Goal: Information Seeking & Learning: Learn about a topic

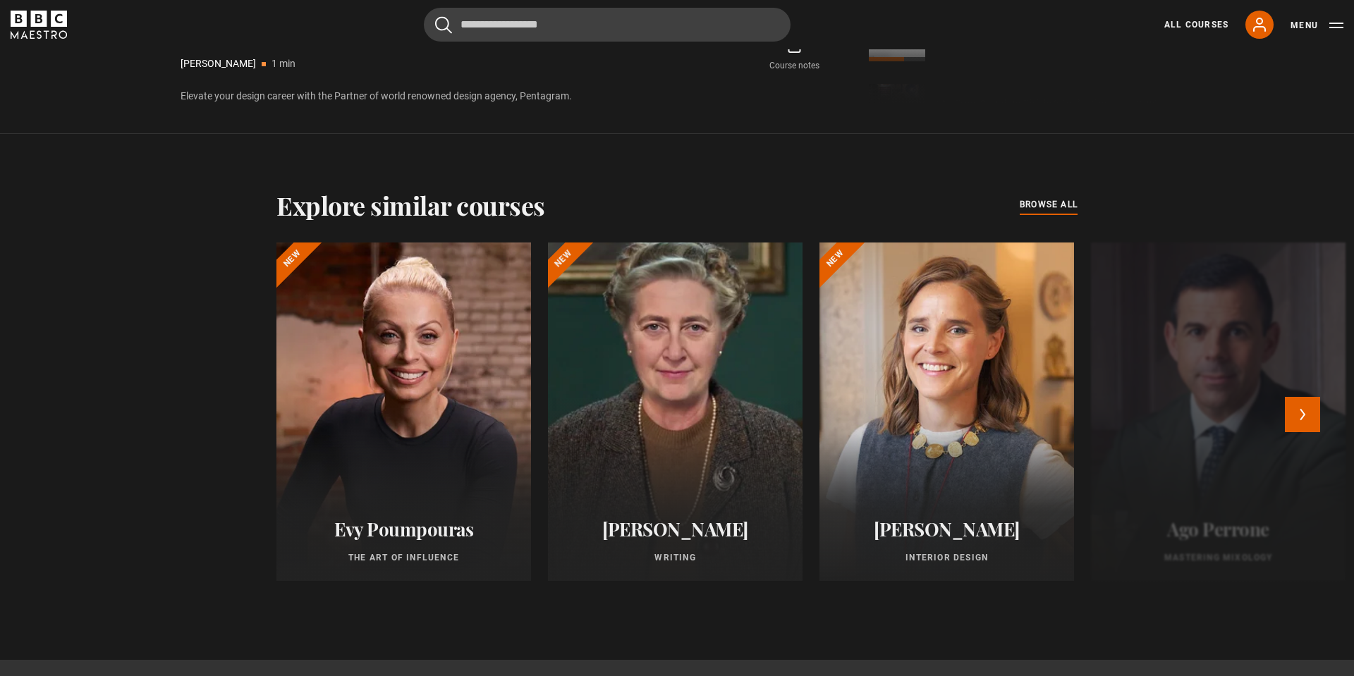
scroll to position [1120, 0]
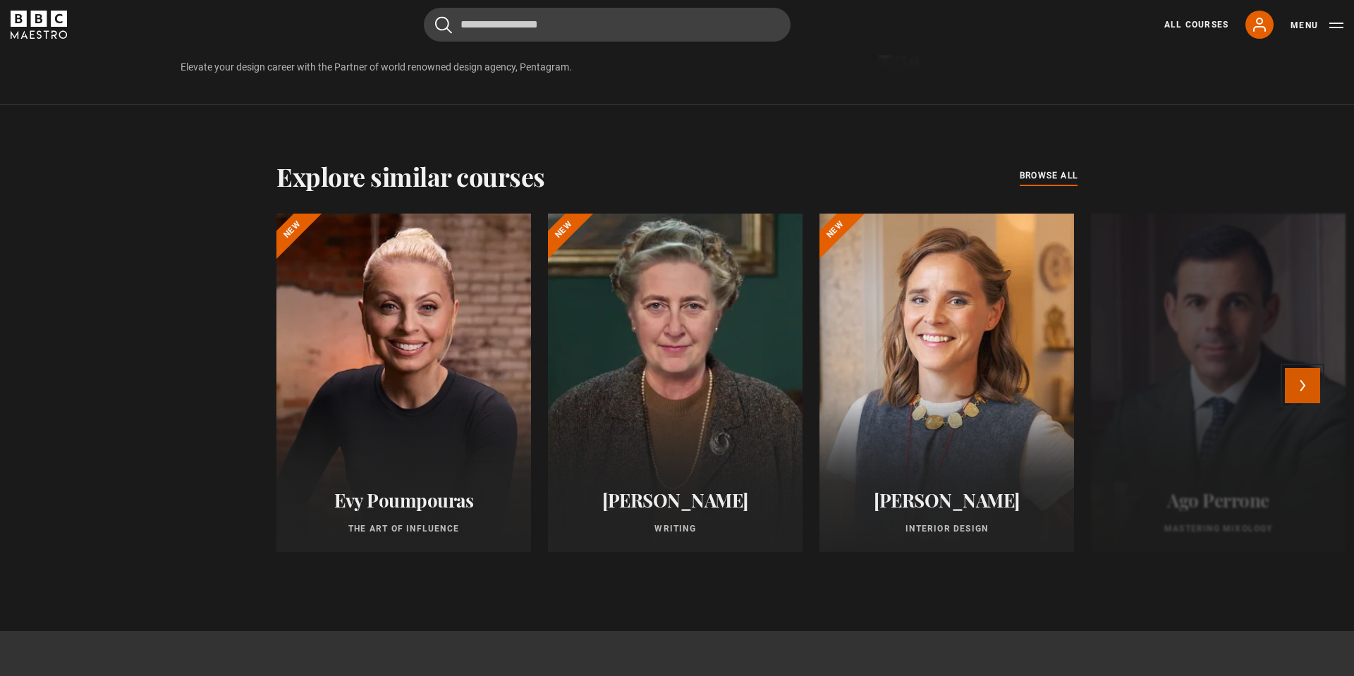
click at [1308, 383] on button "Next" at bounding box center [1302, 385] width 35 height 35
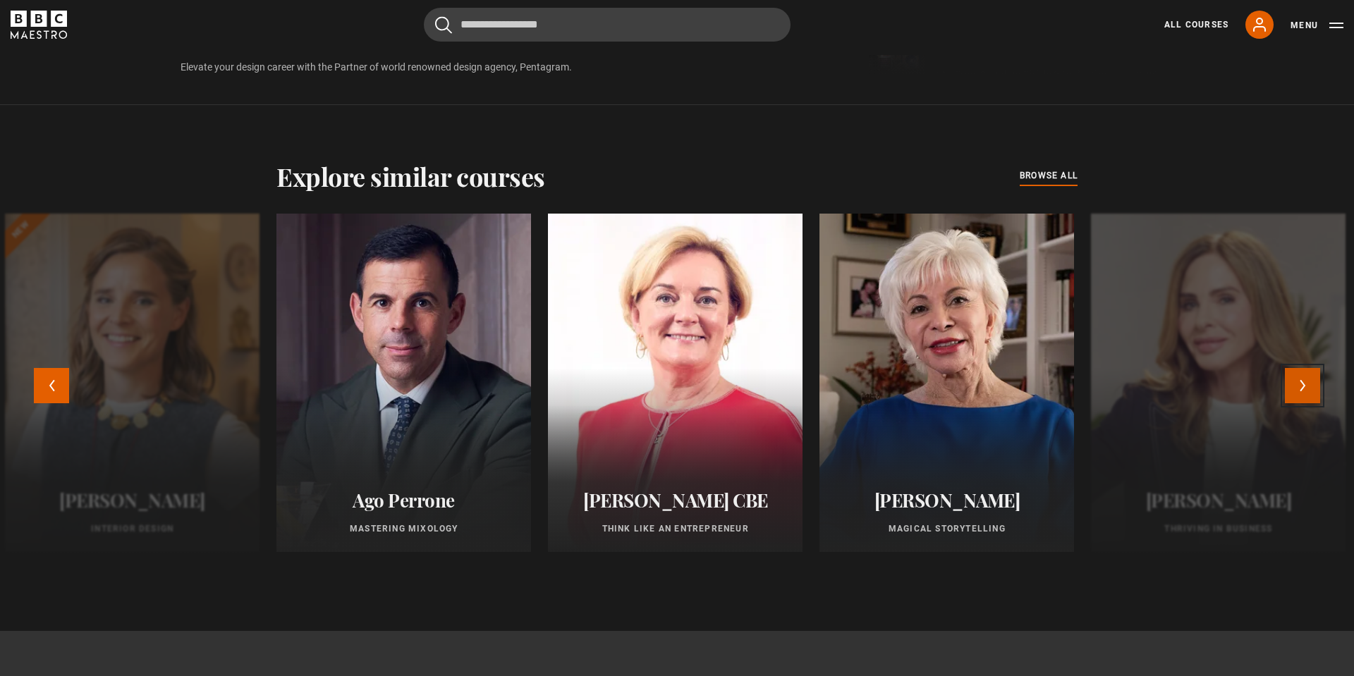
click at [1308, 383] on button "Next" at bounding box center [1302, 385] width 35 height 35
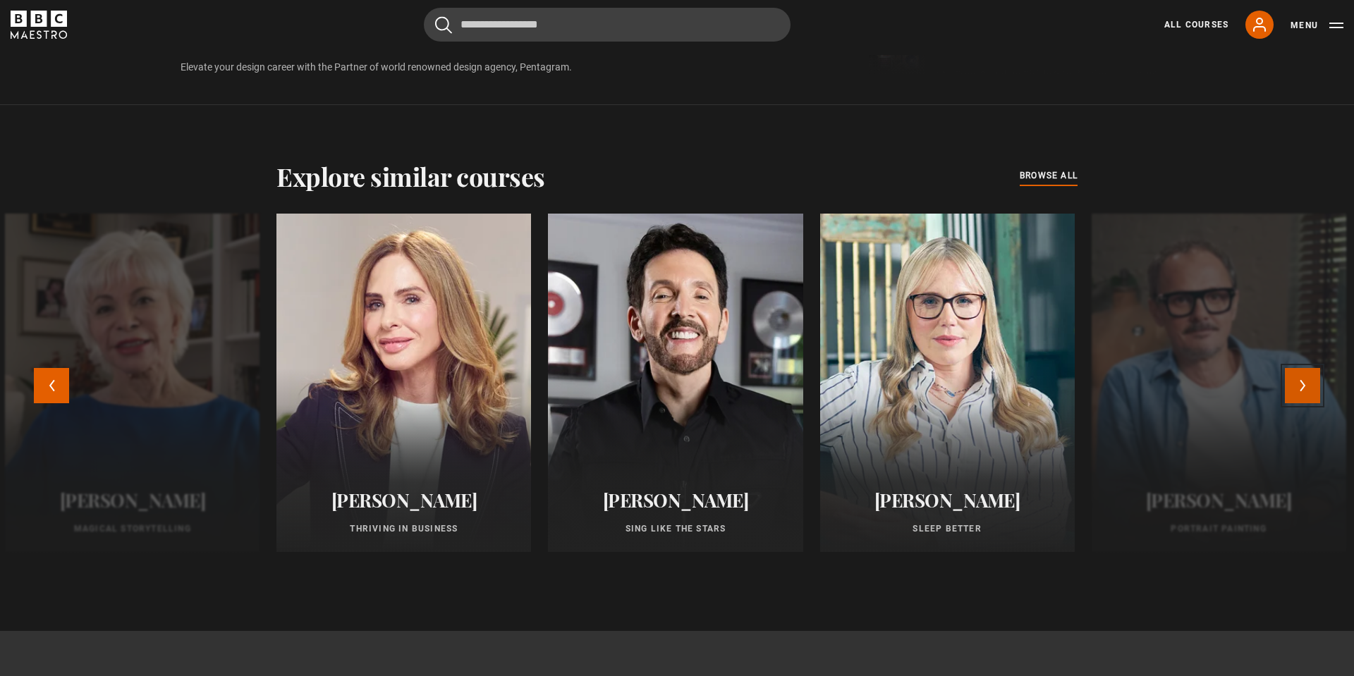
click at [1308, 383] on button "Next" at bounding box center [1302, 385] width 35 height 35
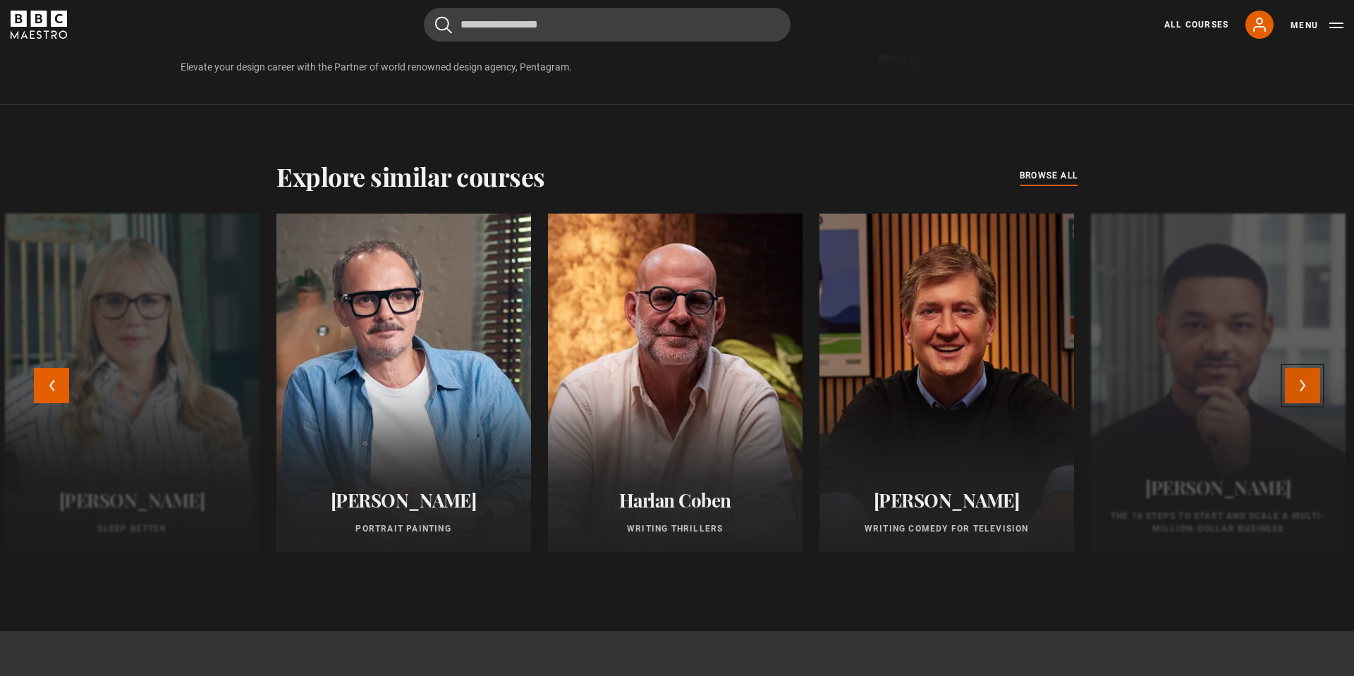
click at [1308, 383] on button "Next" at bounding box center [1302, 385] width 35 height 35
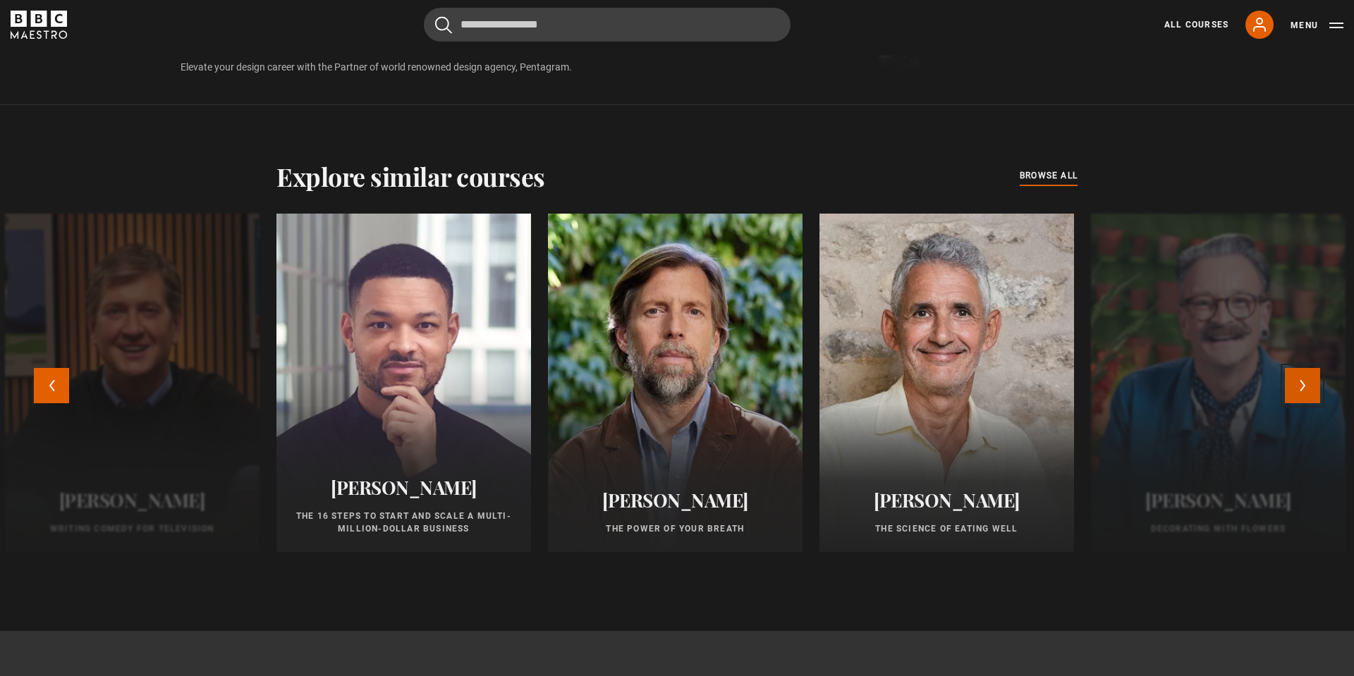
click at [1308, 383] on button "Next" at bounding box center [1302, 385] width 35 height 35
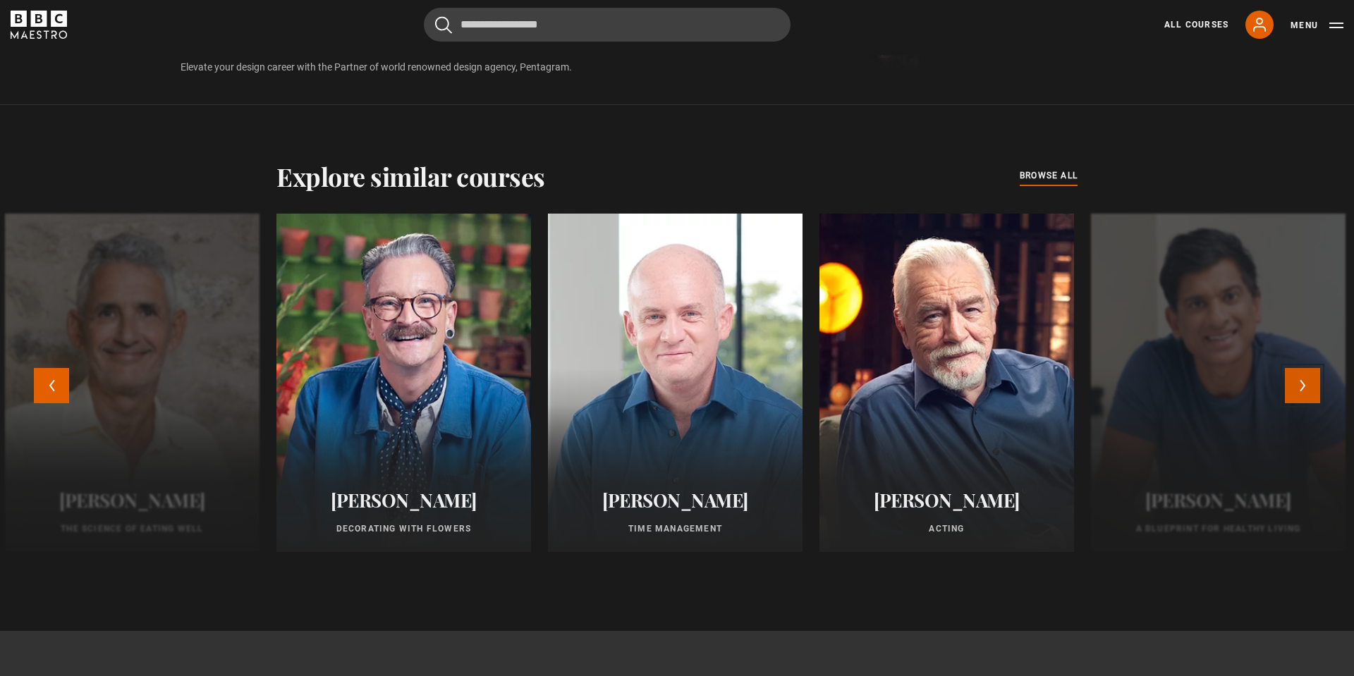
click at [1308, 383] on button "Next" at bounding box center [1302, 385] width 35 height 35
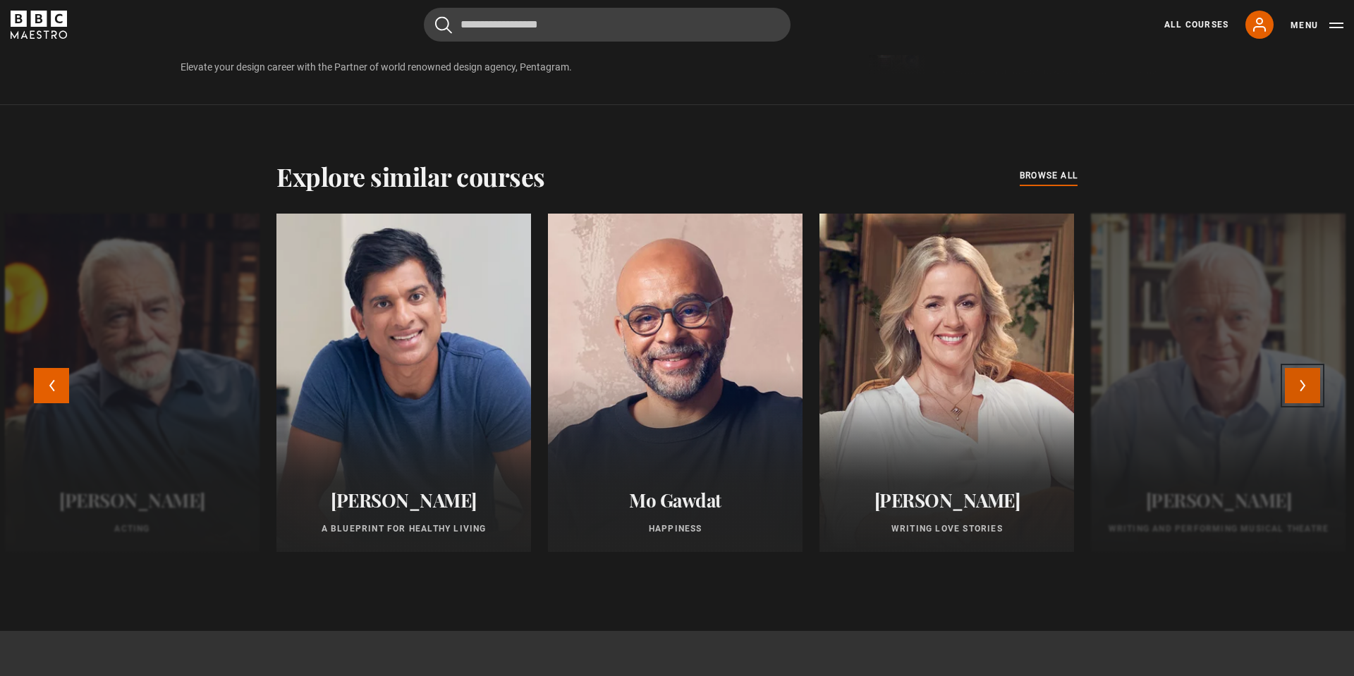
click at [1308, 383] on button "Next" at bounding box center [1302, 385] width 35 height 35
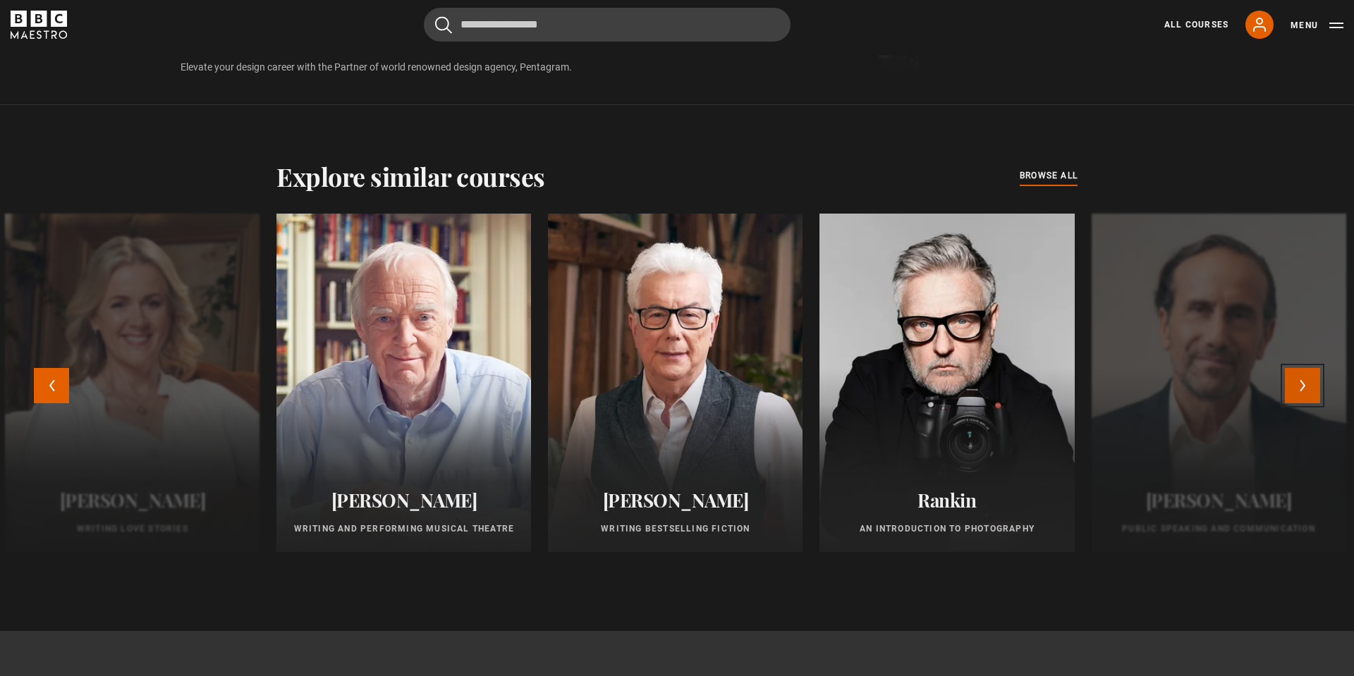
click at [1308, 383] on button "Next" at bounding box center [1302, 385] width 35 height 35
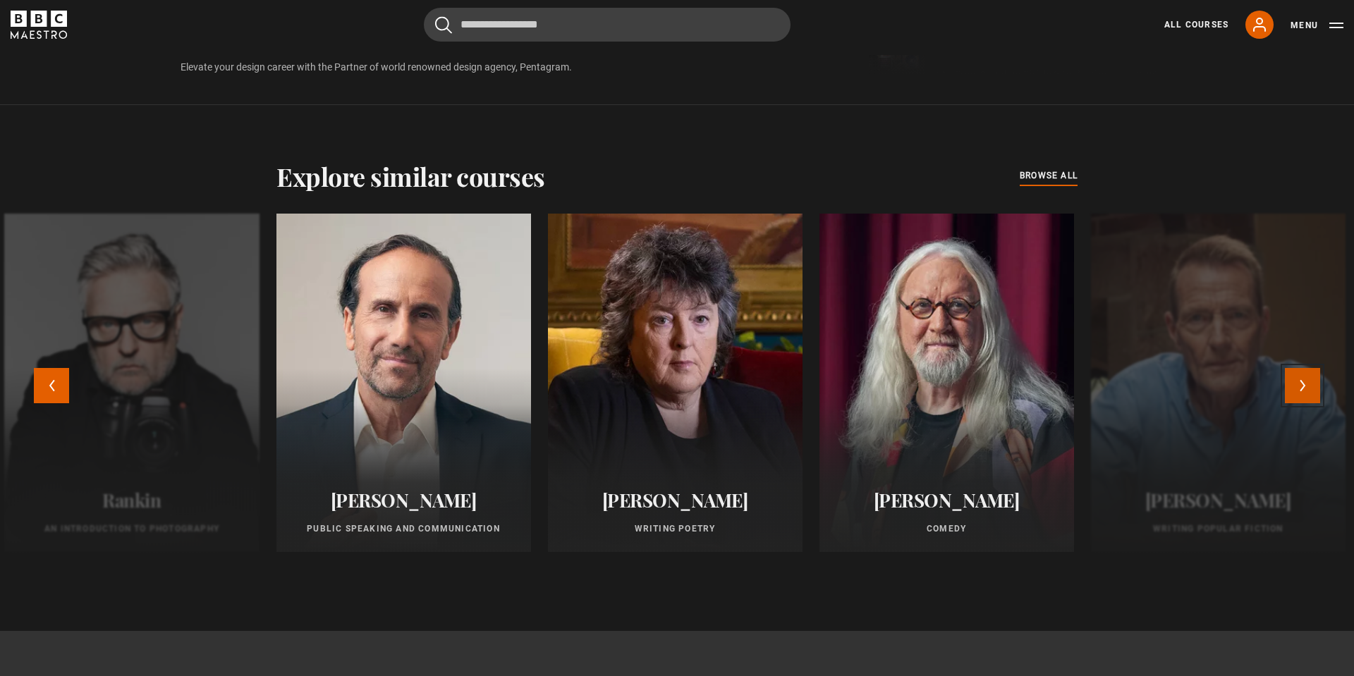
click at [1308, 383] on button "Next" at bounding box center [1302, 385] width 35 height 35
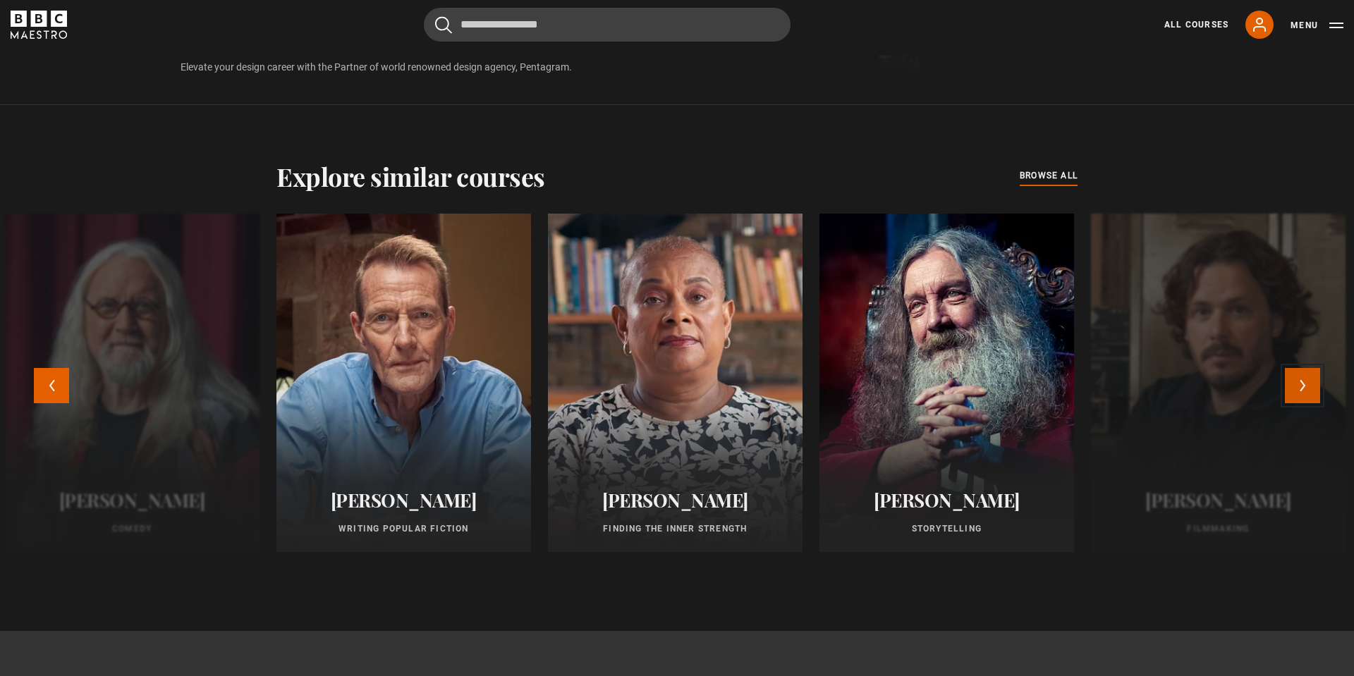
click at [1308, 383] on button "Next" at bounding box center [1302, 385] width 35 height 35
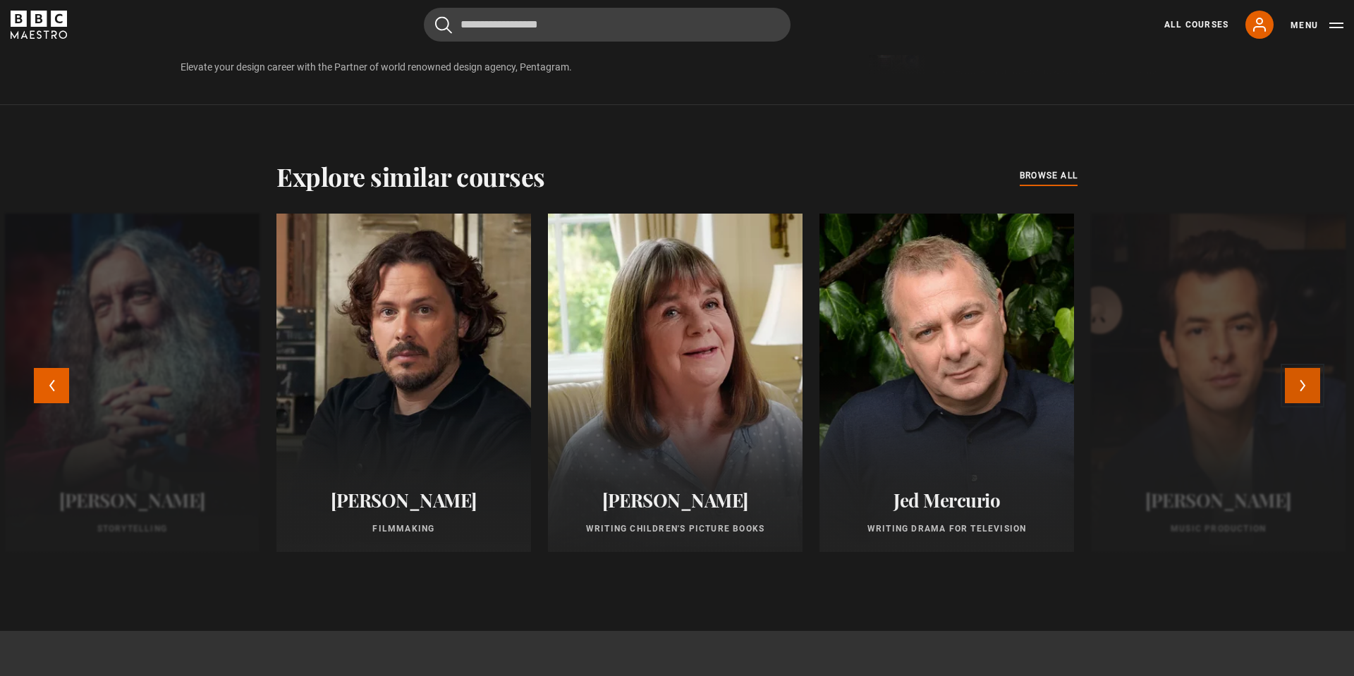
click at [1316, 387] on button "Next" at bounding box center [1302, 385] width 35 height 35
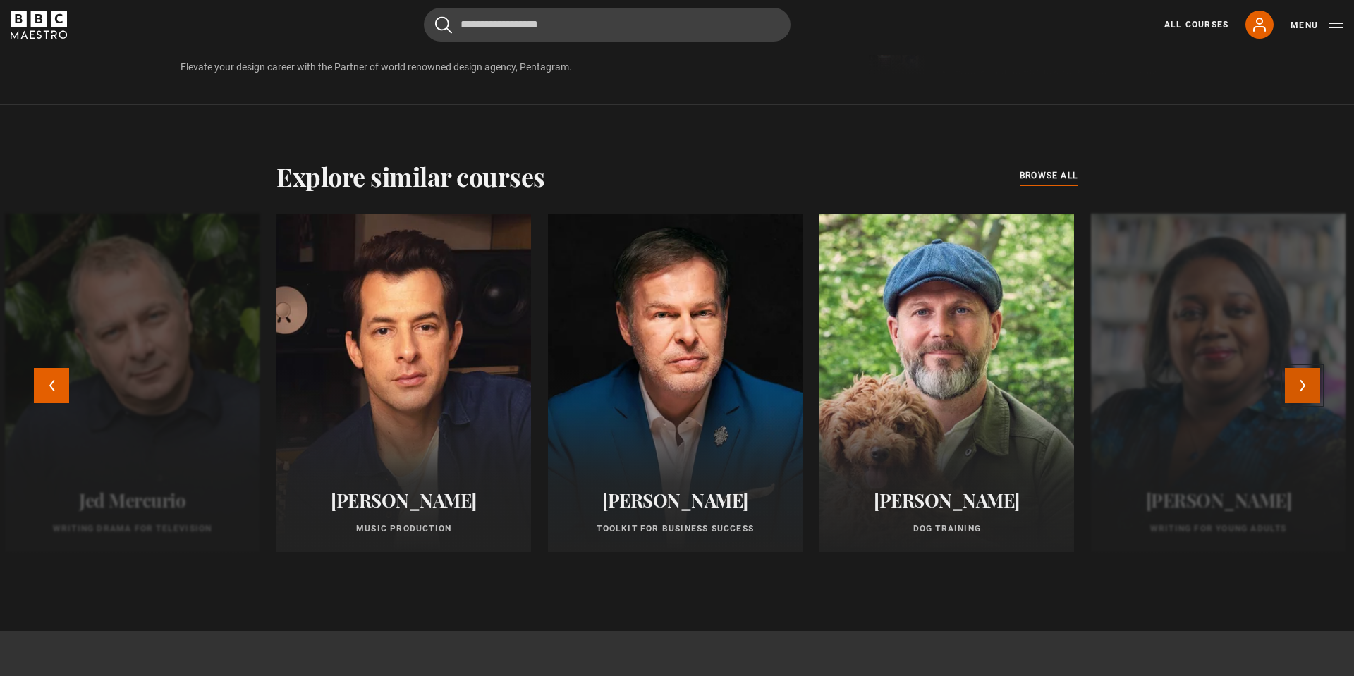
click at [1306, 388] on button "Next" at bounding box center [1302, 385] width 35 height 35
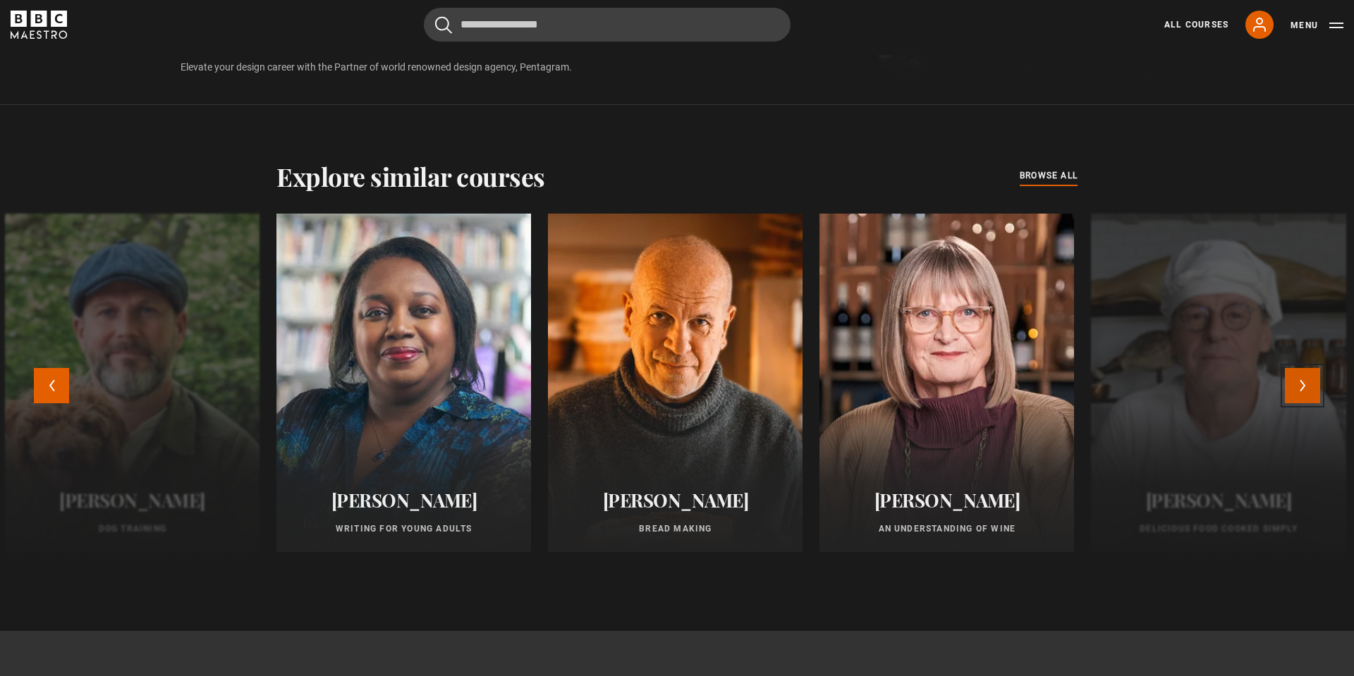
click at [1306, 388] on button "Next" at bounding box center [1302, 385] width 35 height 35
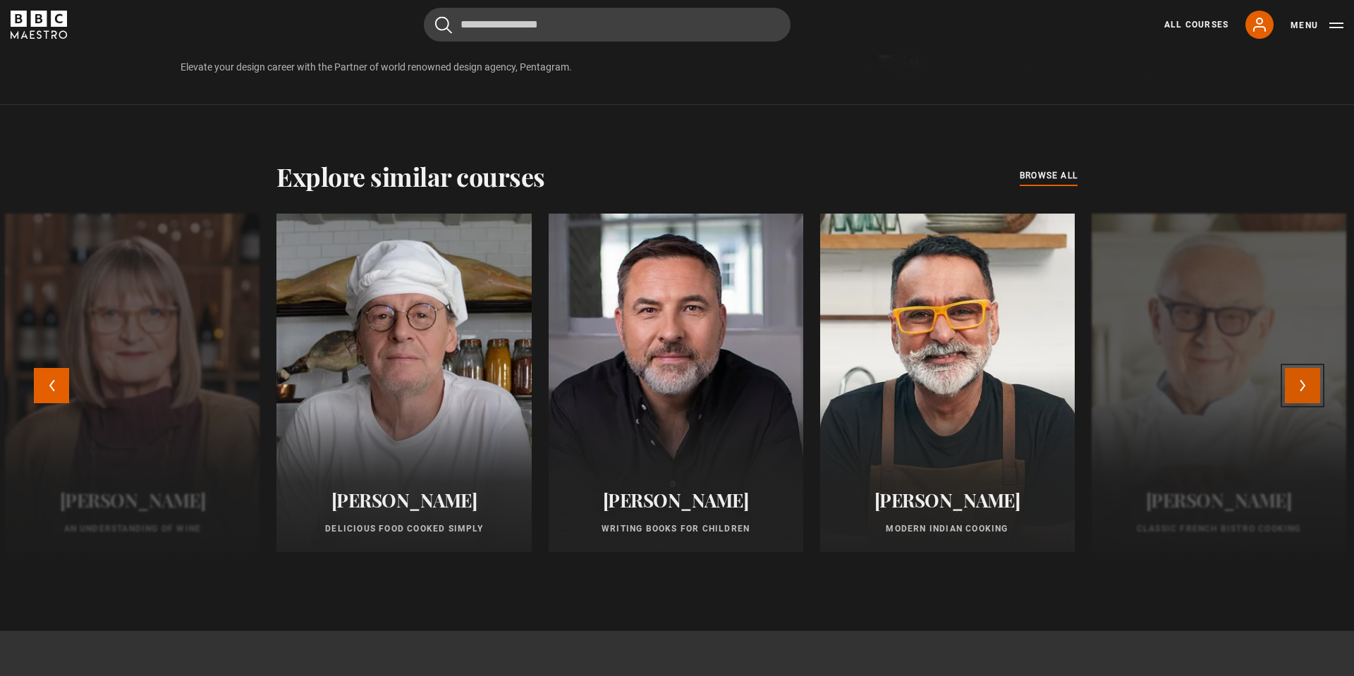
click at [1306, 388] on button "Next" at bounding box center [1302, 385] width 35 height 35
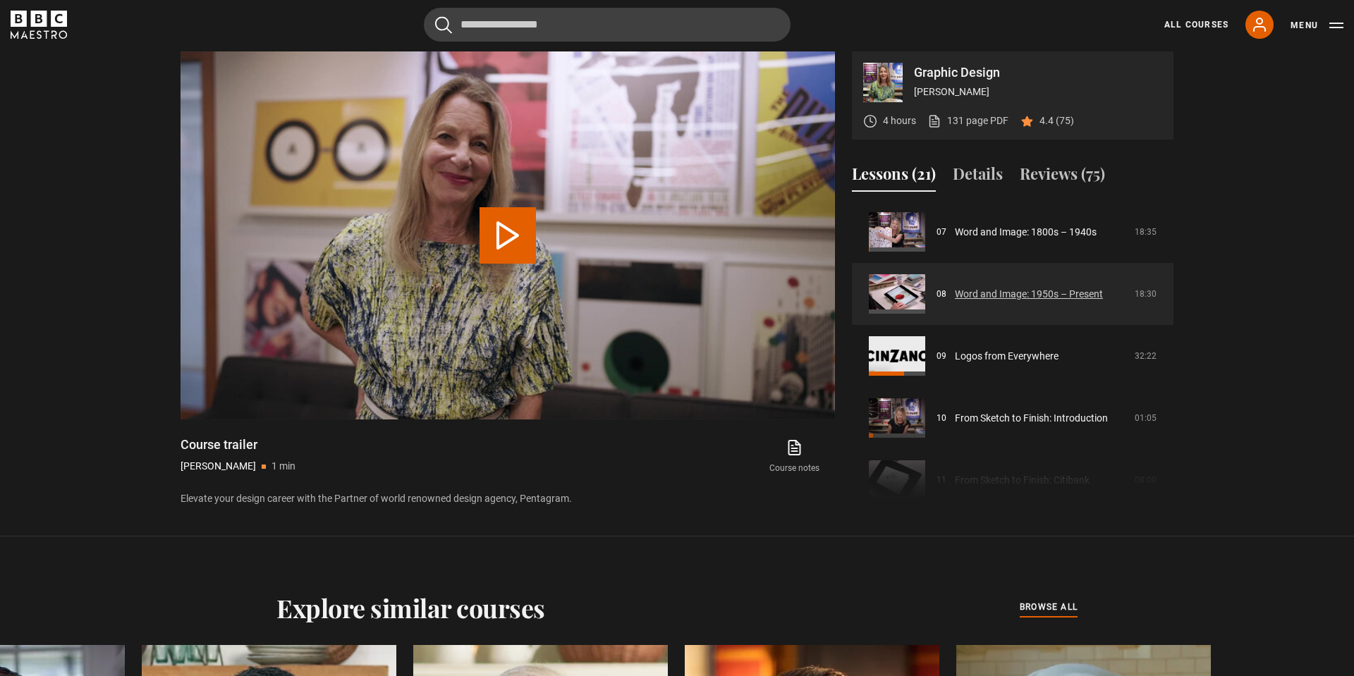
scroll to position [439, 0]
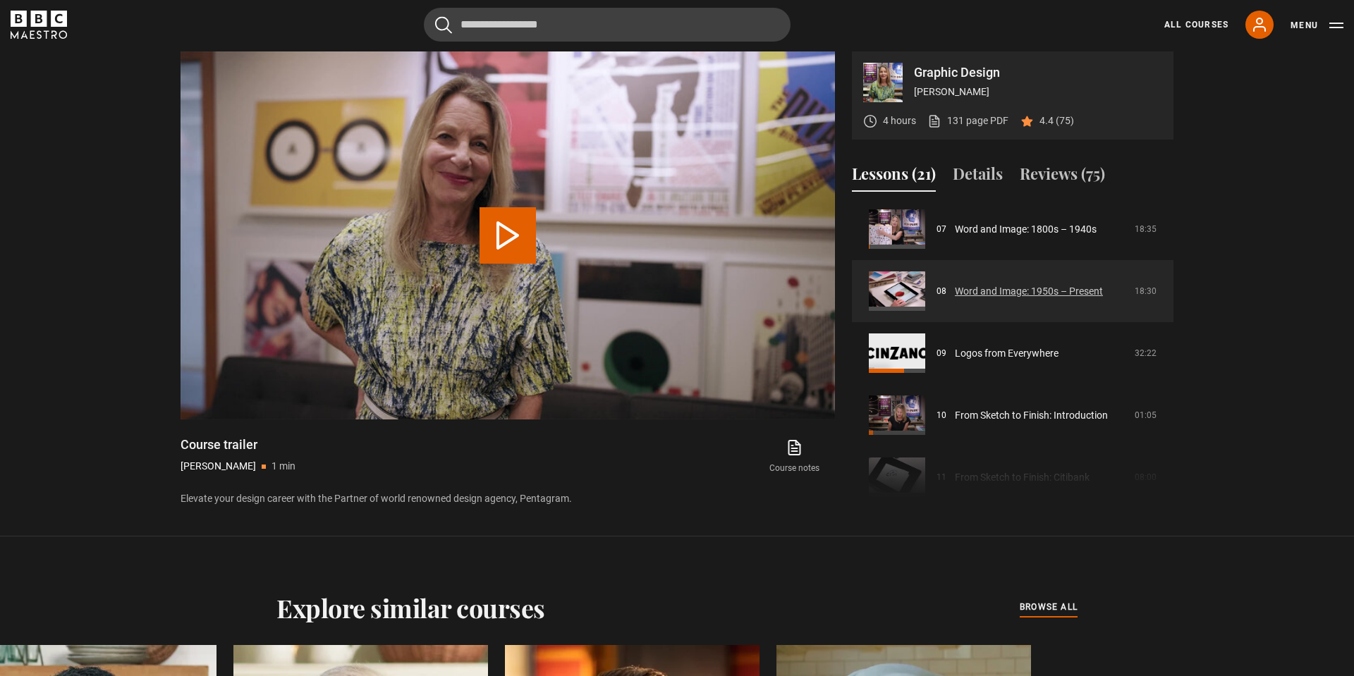
click at [955, 292] on link "Word and Image: 1950s – Present" at bounding box center [1029, 291] width 148 height 15
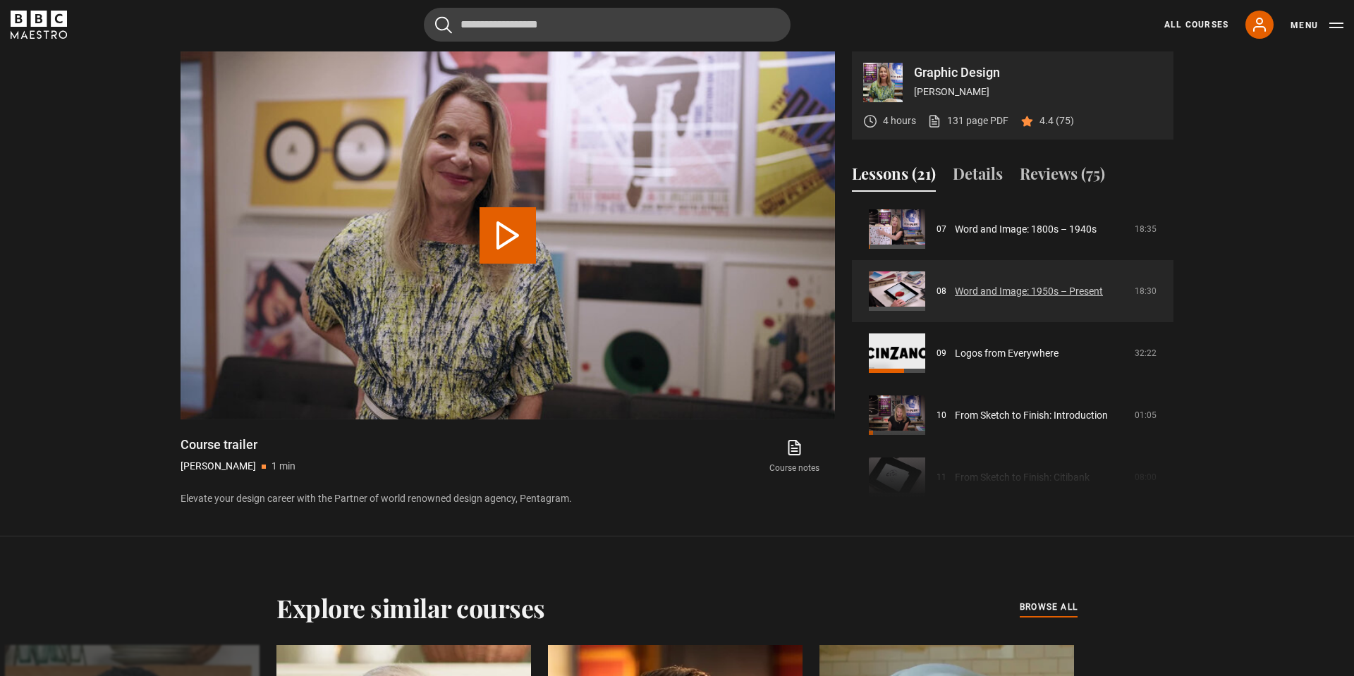
click at [991, 295] on link "Word and Image: 1950s – Present" at bounding box center [1029, 291] width 148 height 15
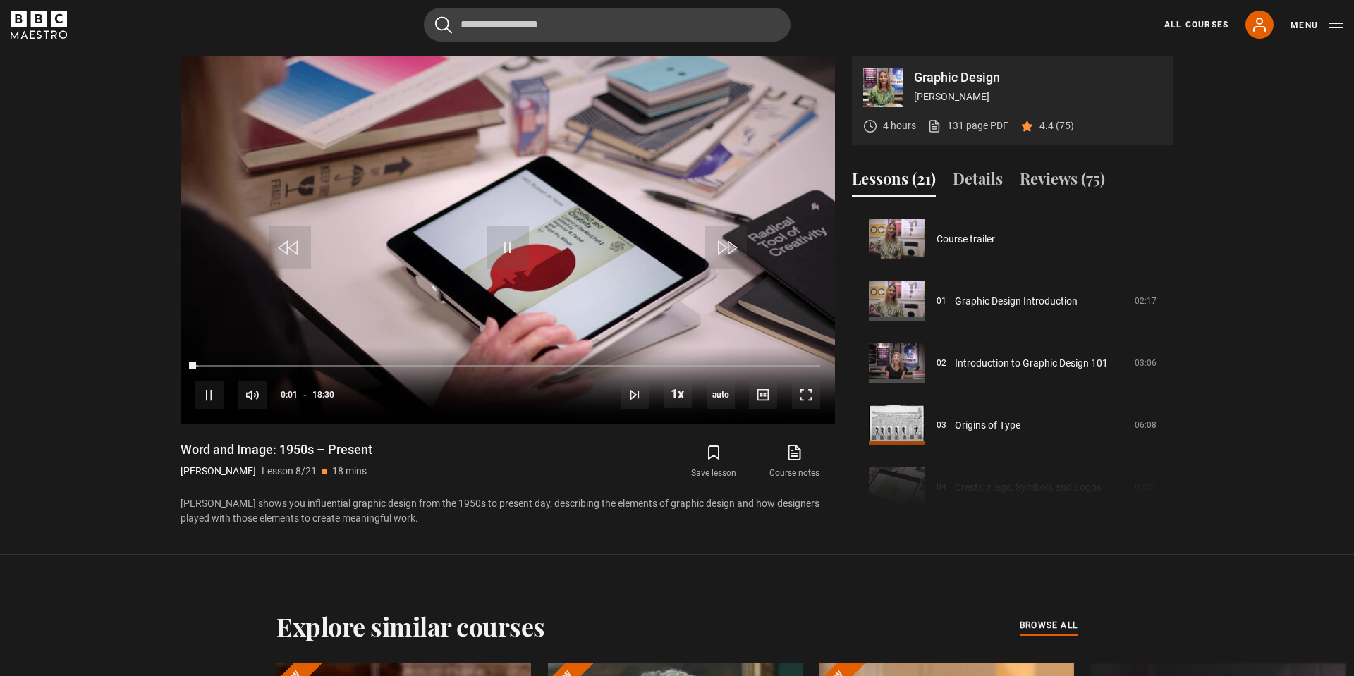
scroll to position [434, 0]
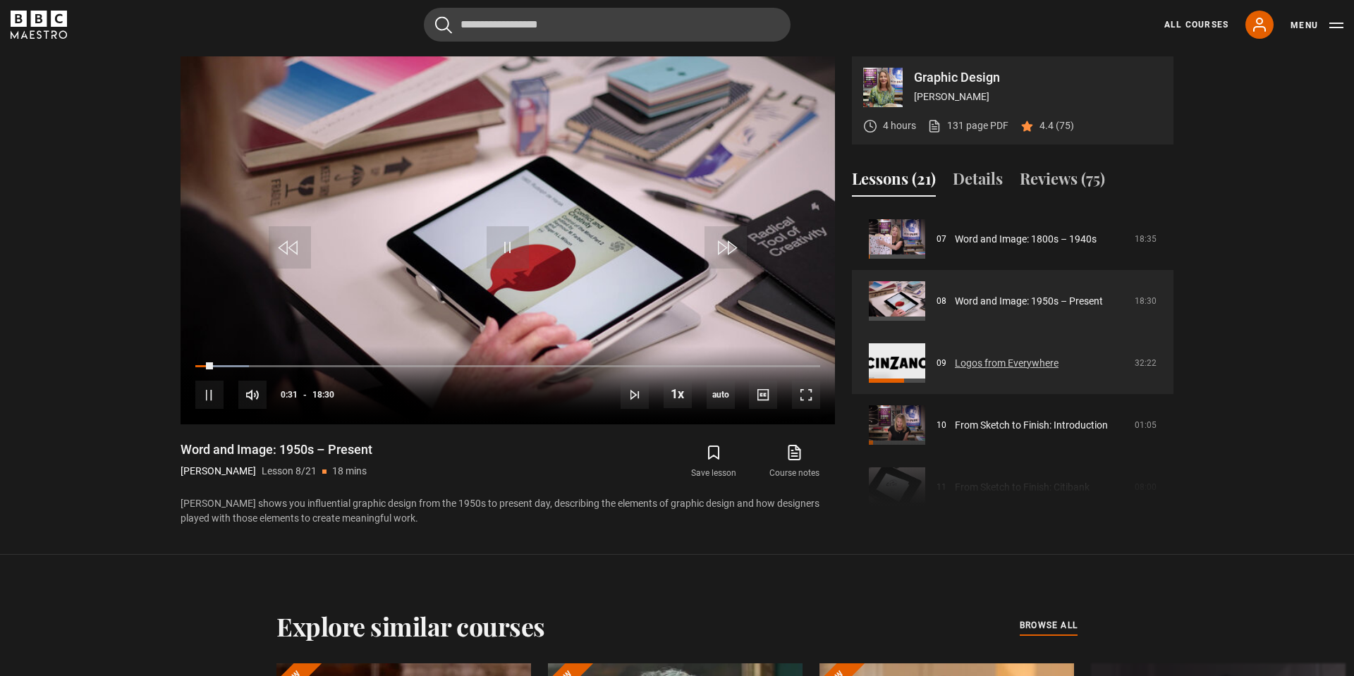
click at [955, 366] on link "Logos from Everywhere" at bounding box center [1007, 363] width 104 height 15
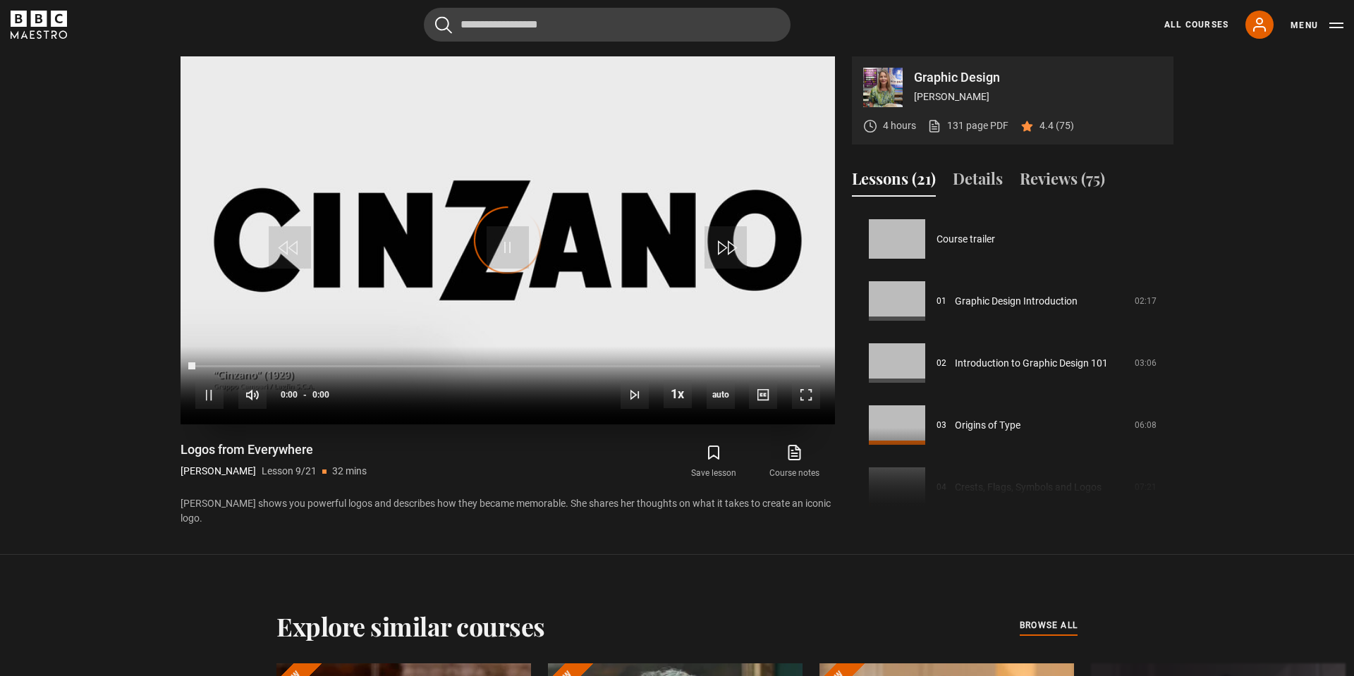
scroll to position [496, 0]
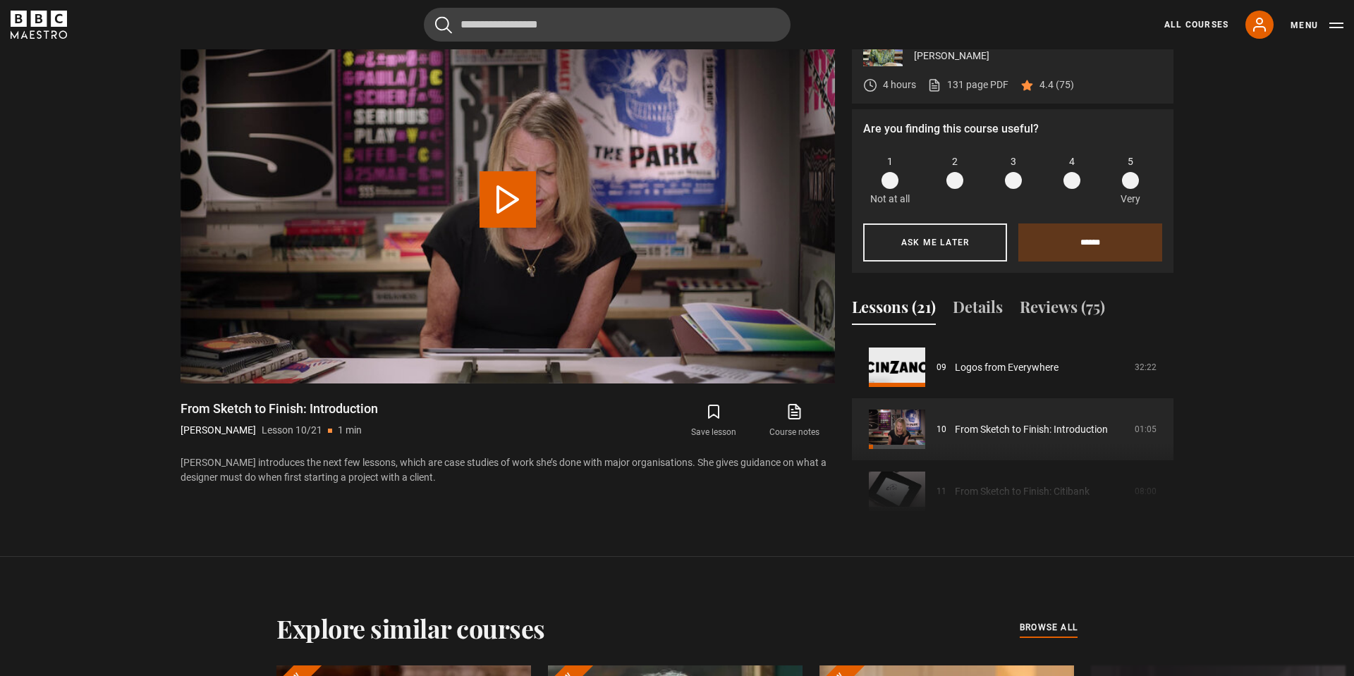
scroll to position [728, 0]
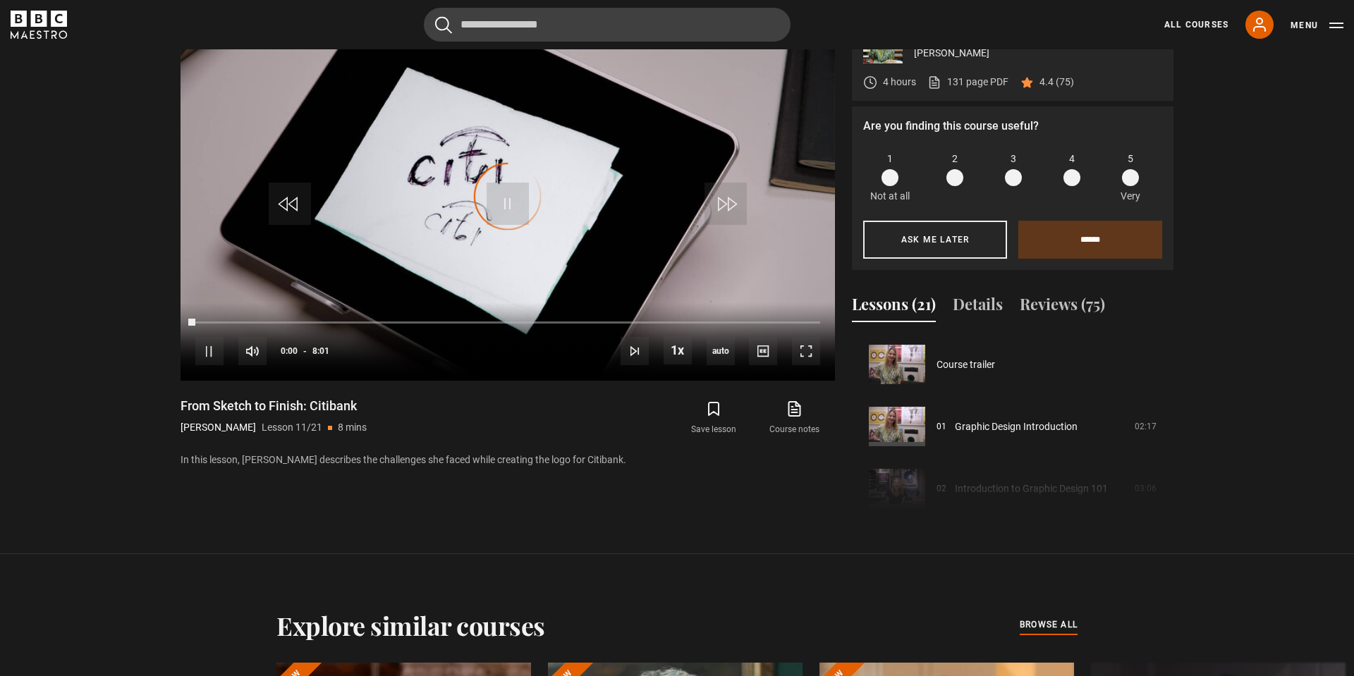
scroll to position [621, 0]
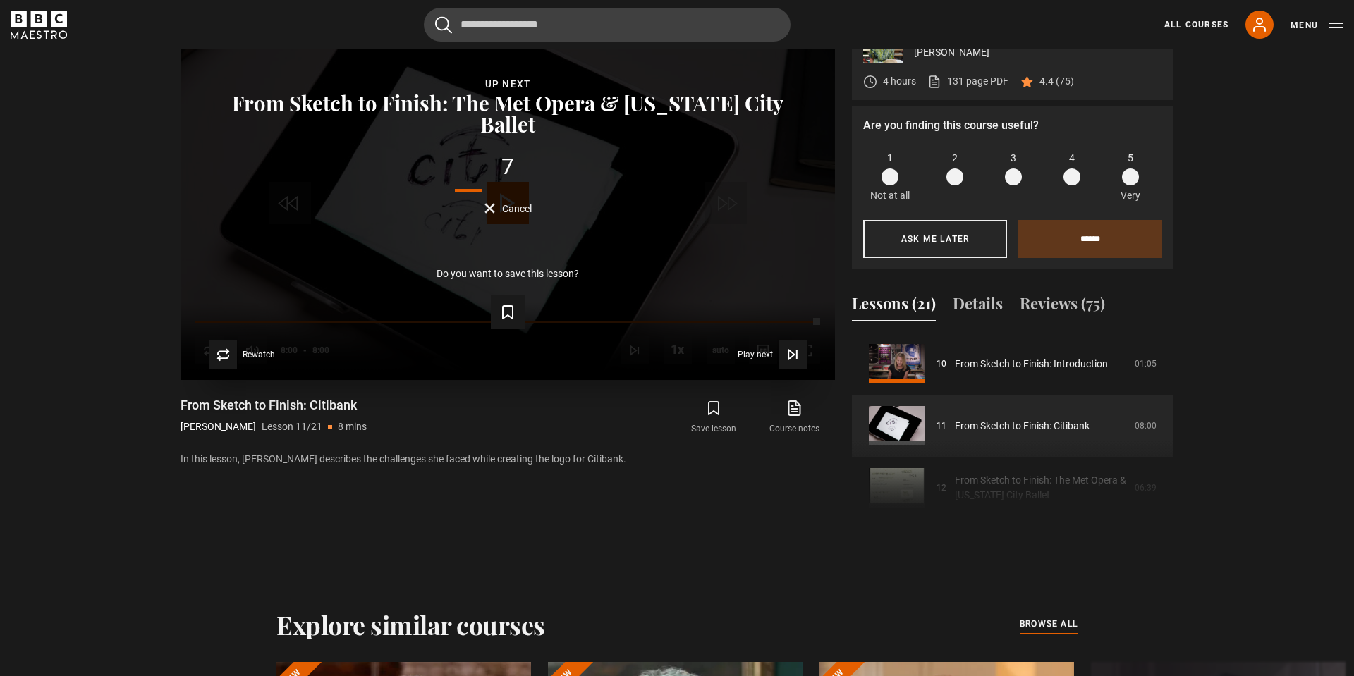
click at [497, 203] on button "Cancel" at bounding box center [507, 208] width 47 height 11
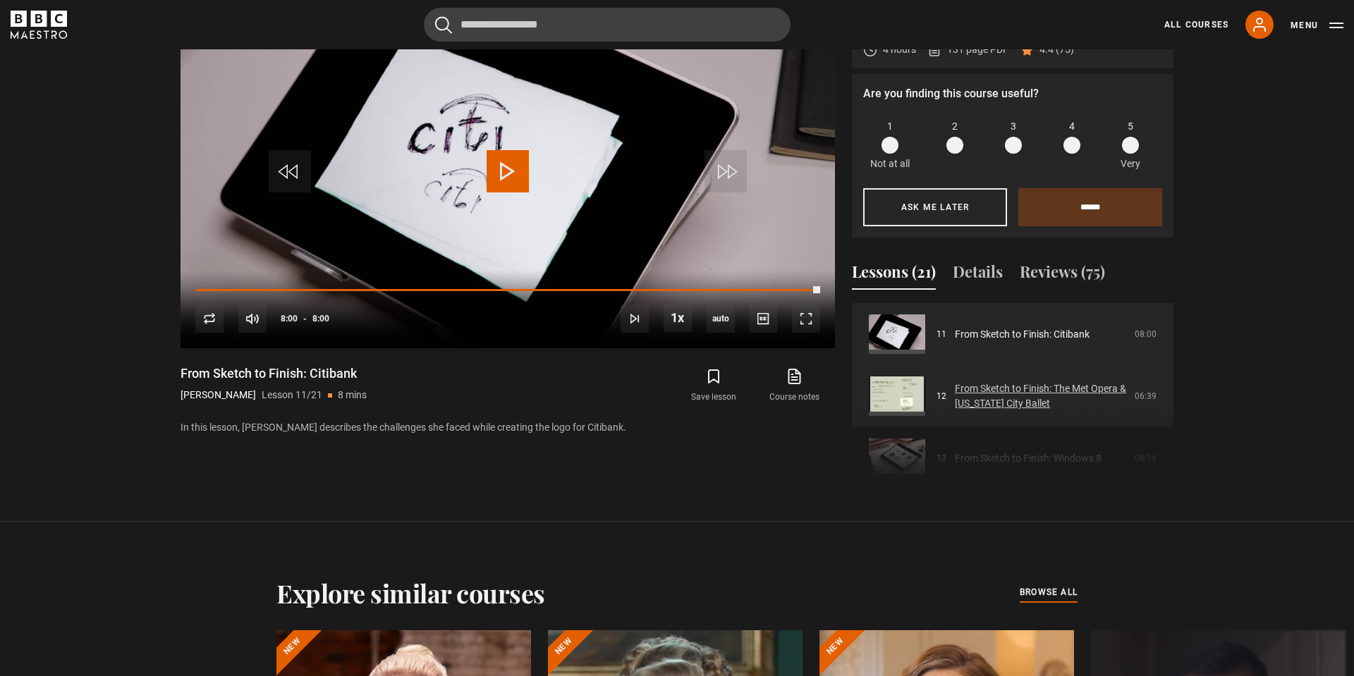
scroll to position [681, 0]
click at [977, 391] on link "From Sketch to Finish: The Met Opera & [US_STATE] City Ballet" at bounding box center [1040, 396] width 171 height 30
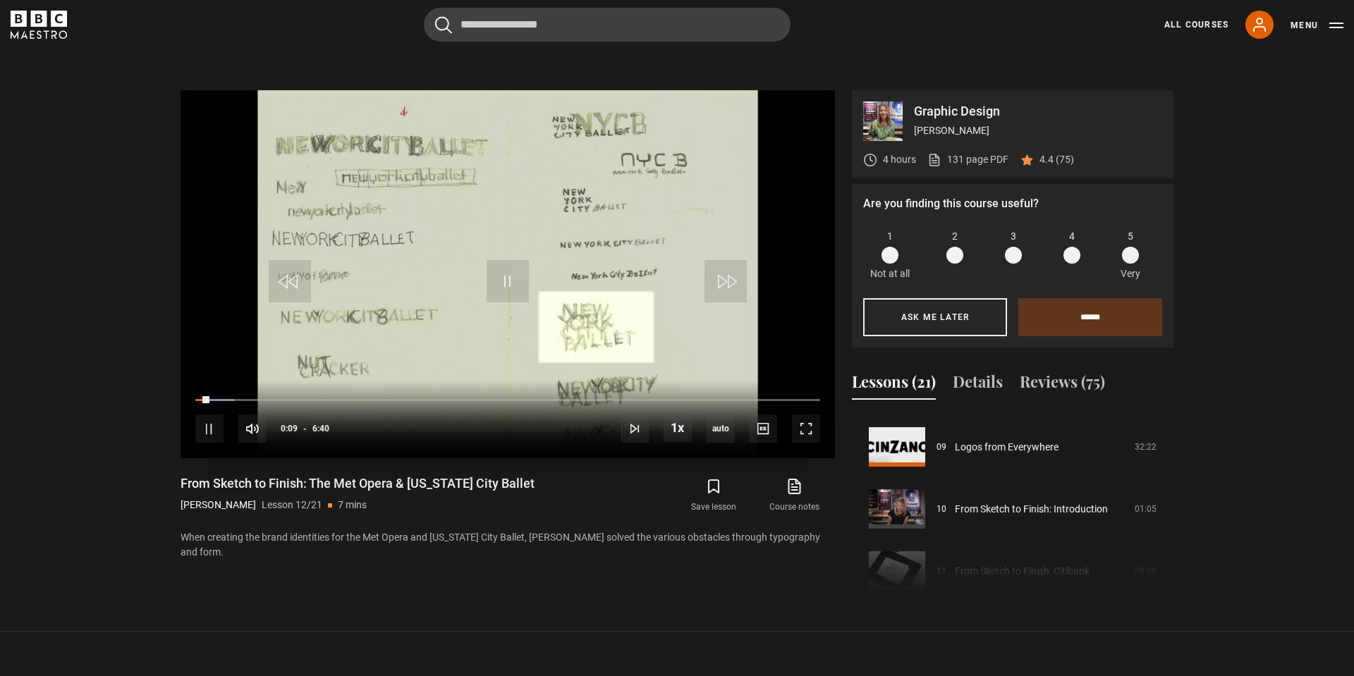
scroll to position [549, 0]
click at [694, 300] on video "Video Player" at bounding box center [508, 274] width 654 height 368
